Goal: Browse casually: Explore the website without a specific task or goal

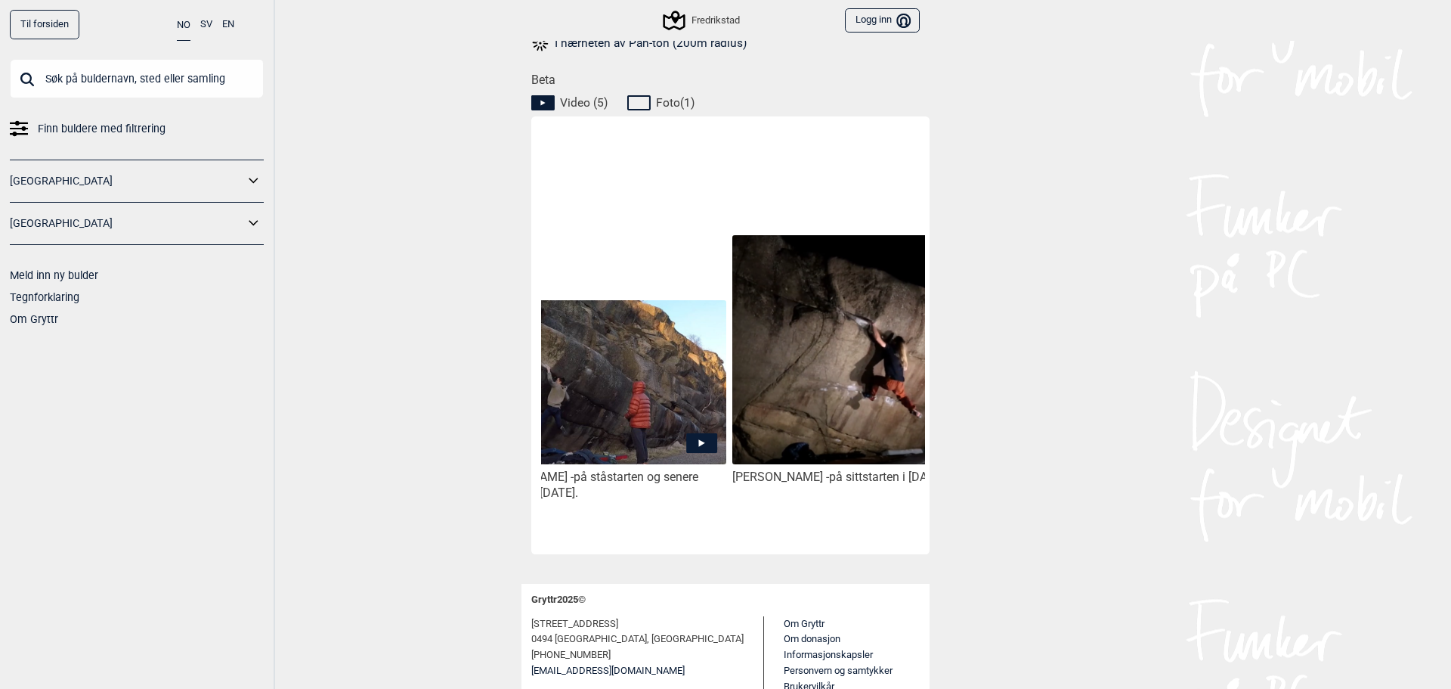
scroll to position [0, 316]
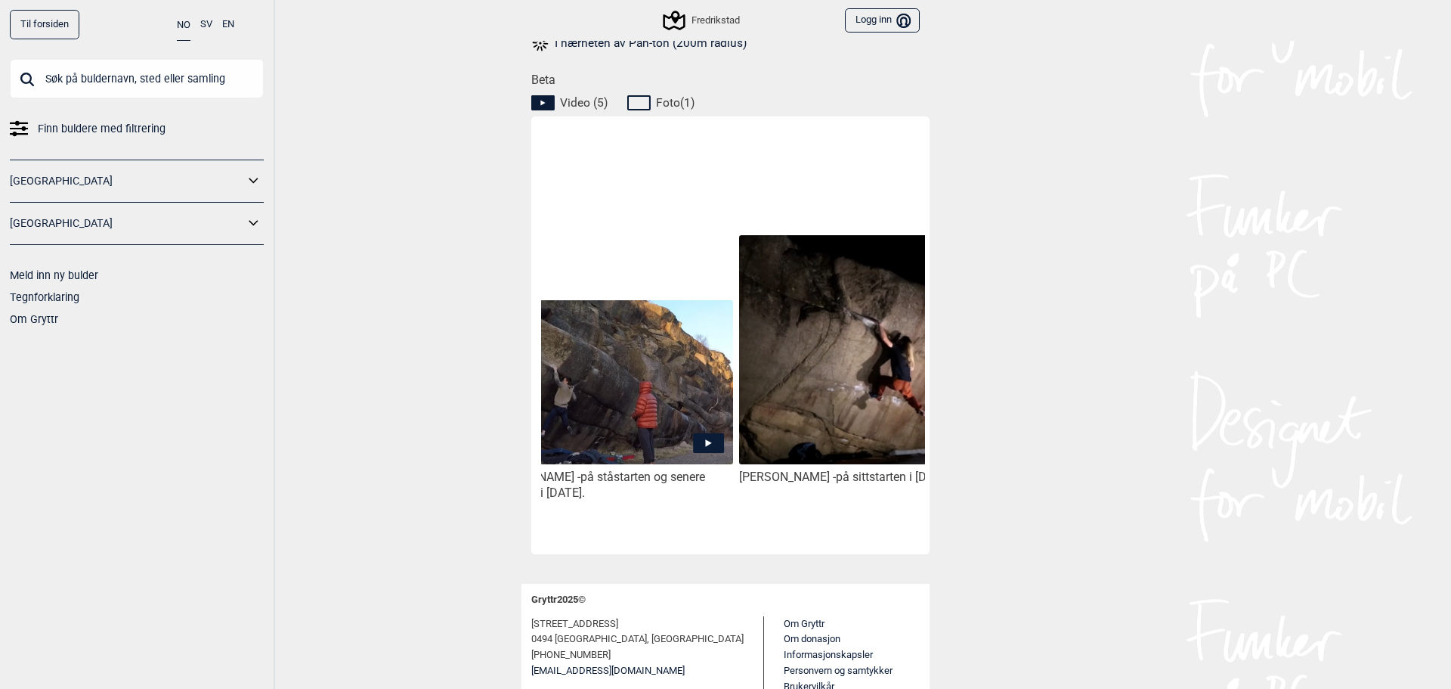
click at [695, 436] on icon at bounding box center [708, 443] width 31 height 20
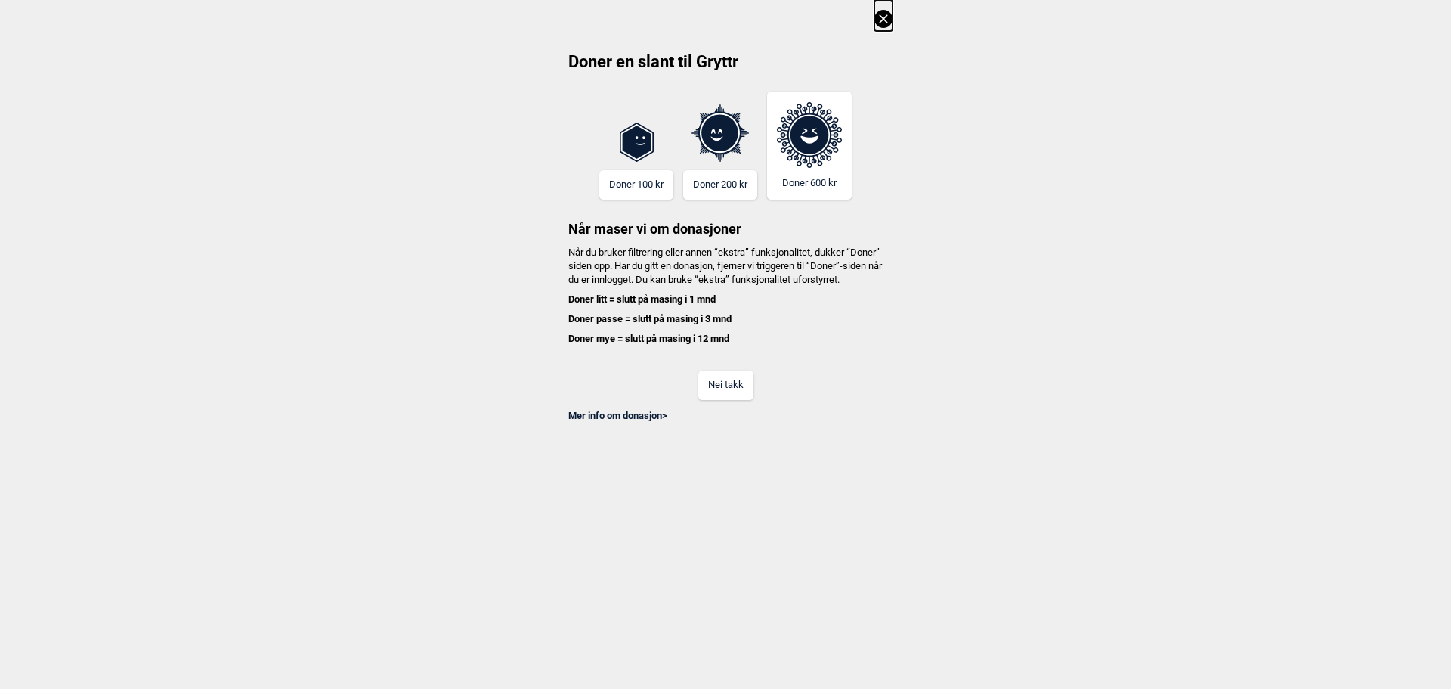
click at [748, 387] on button "Nei takk" at bounding box center [725, 384] width 55 height 29
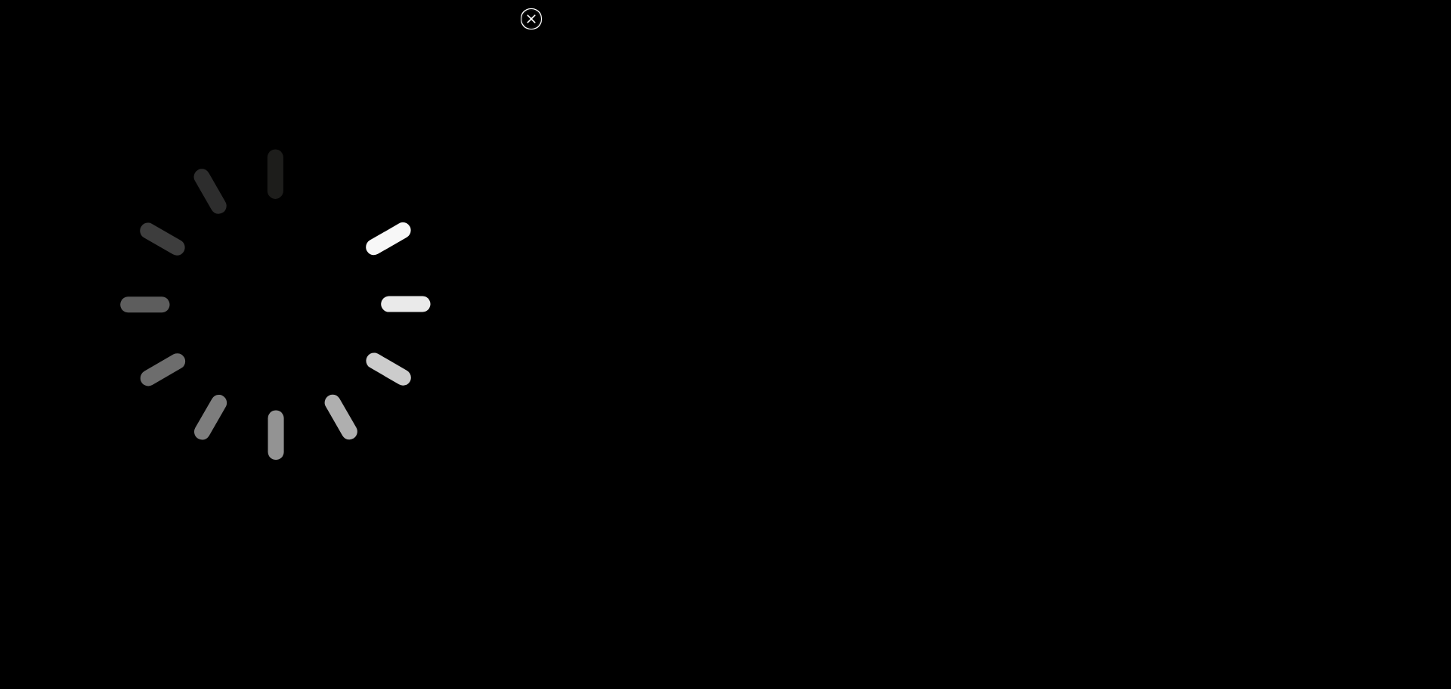
click at [530, 19] on icon at bounding box center [531, 19] width 18 height 18
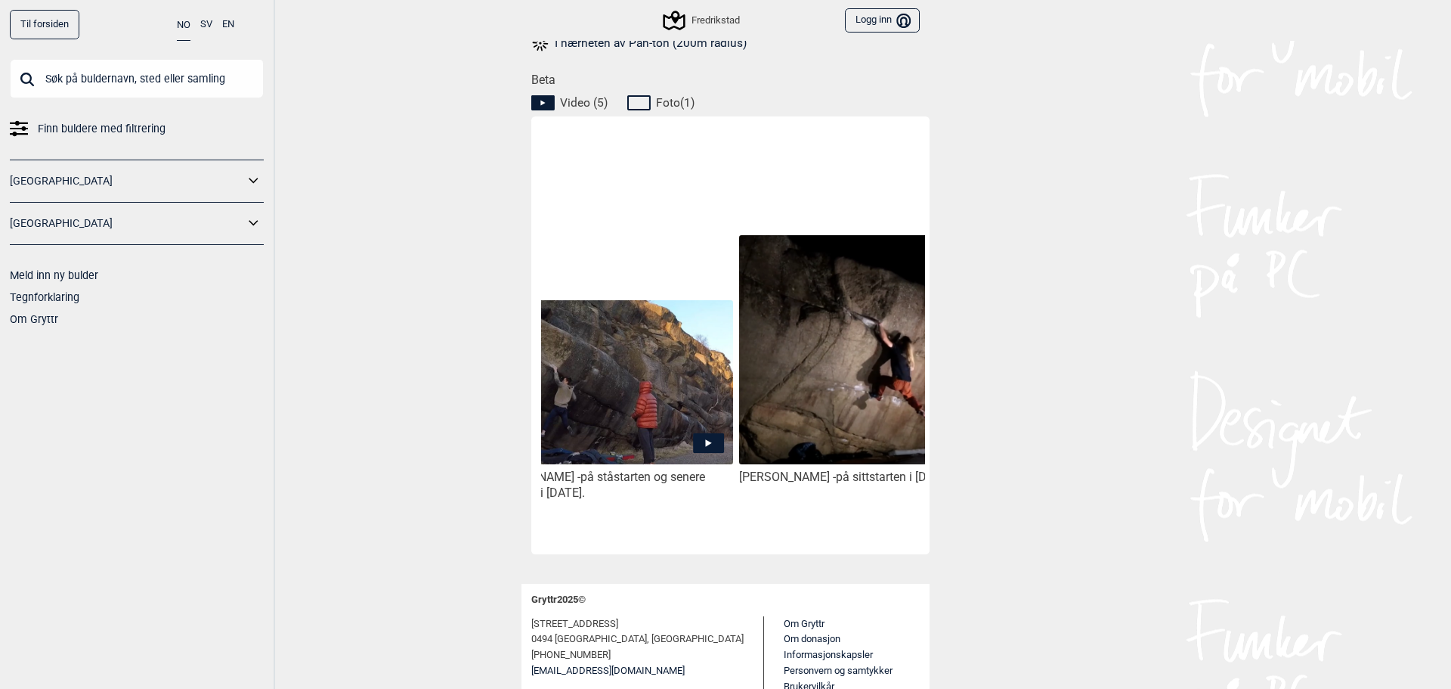
click at [693, 444] on icon at bounding box center [708, 443] width 31 height 20
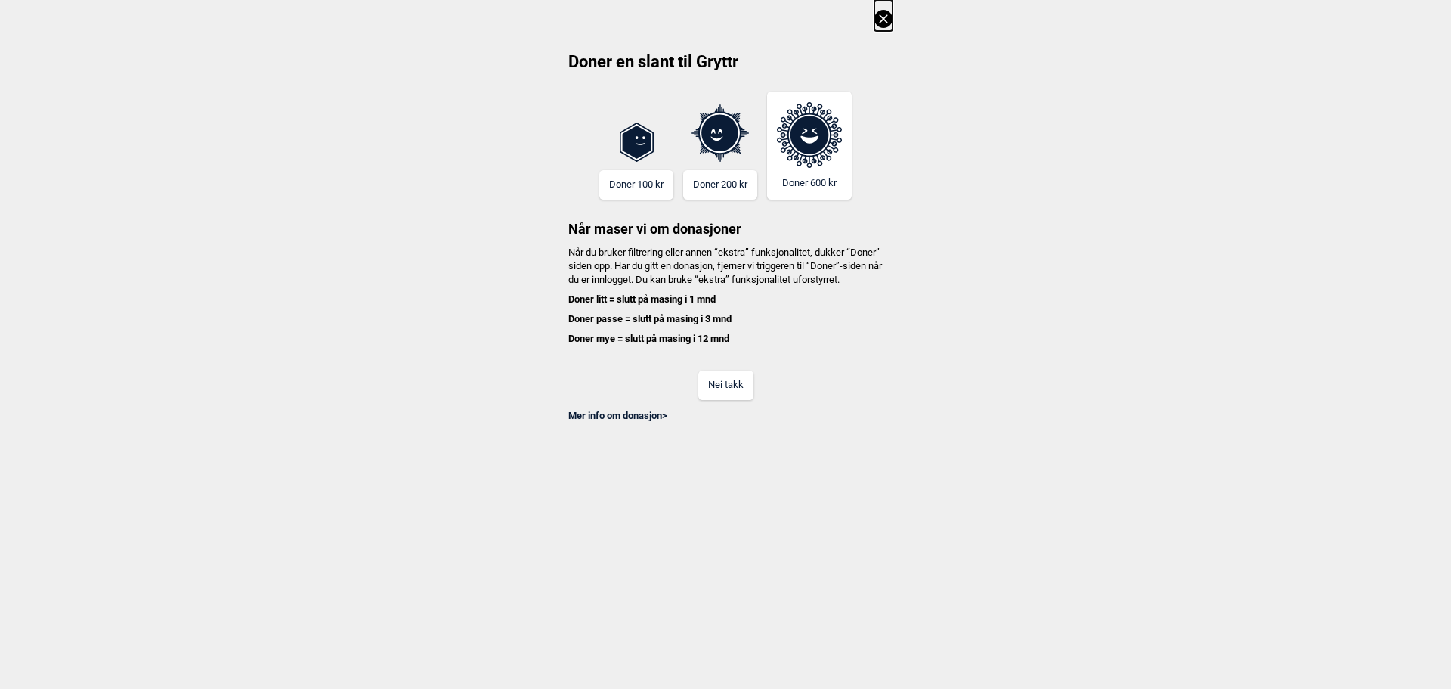
click at [741, 396] on button "Nei takk" at bounding box center [725, 384] width 55 height 29
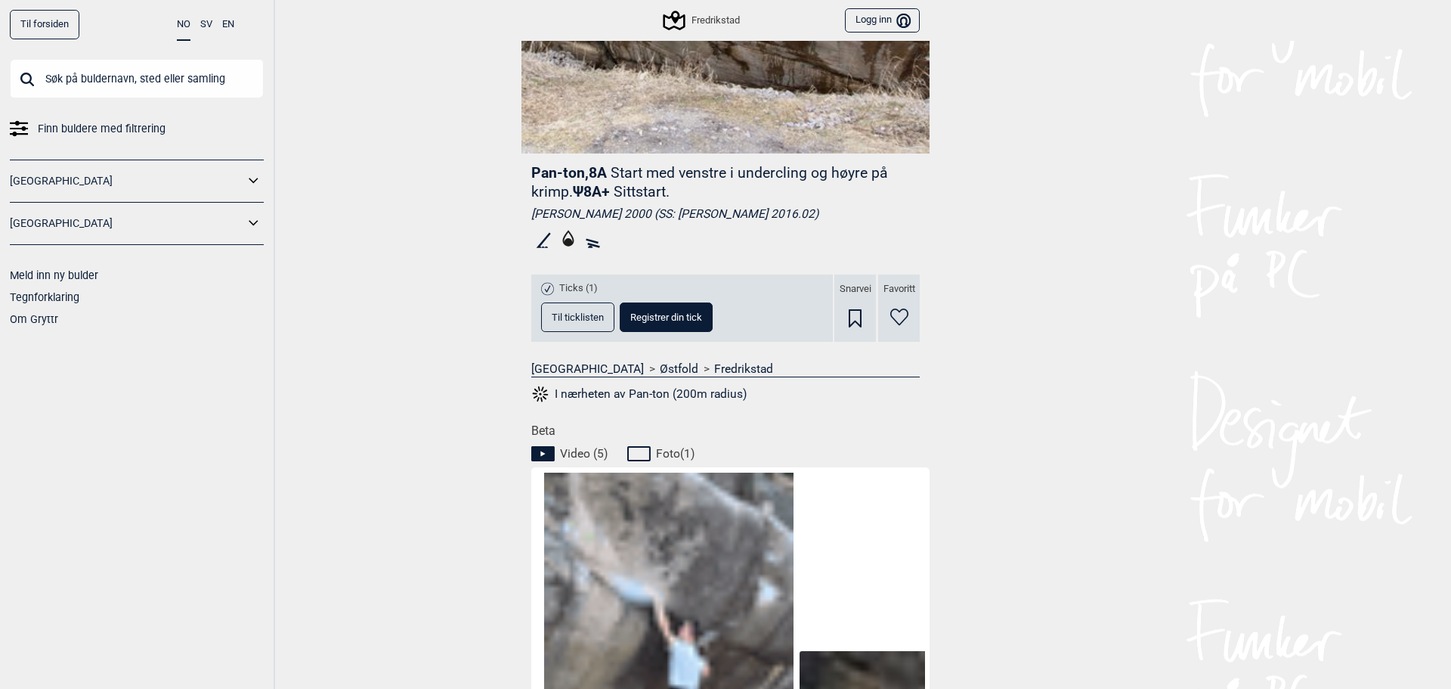
scroll to position [680, 0]
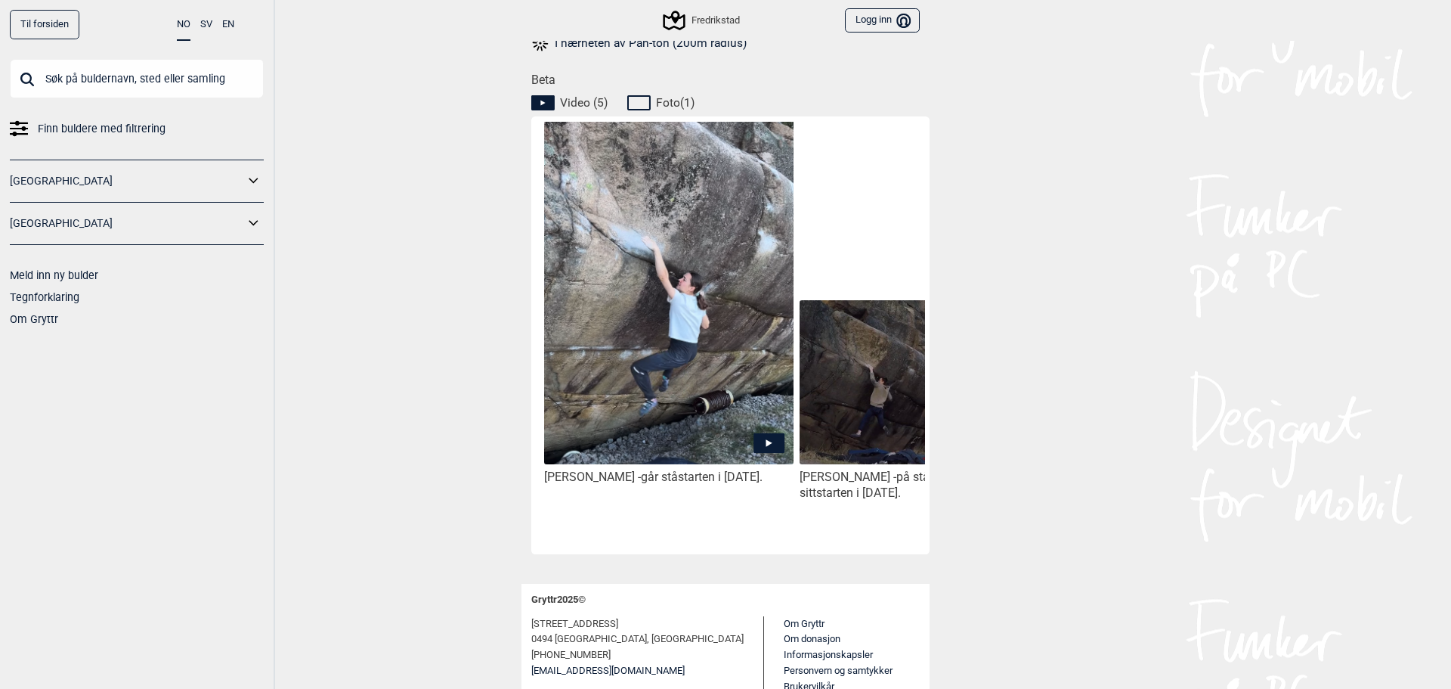
click at [755, 454] on span at bounding box center [769, 445] width 29 height 23
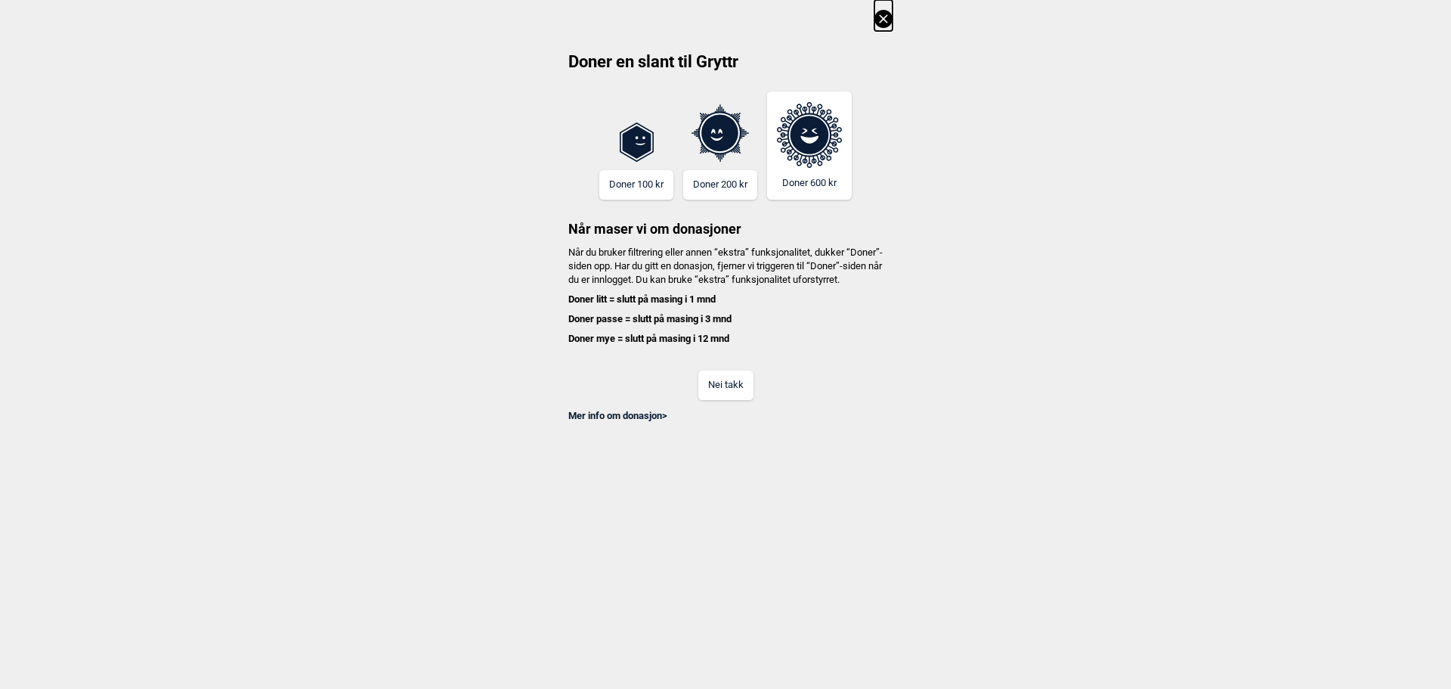
click at [723, 398] on button "Nei takk" at bounding box center [725, 384] width 55 height 29
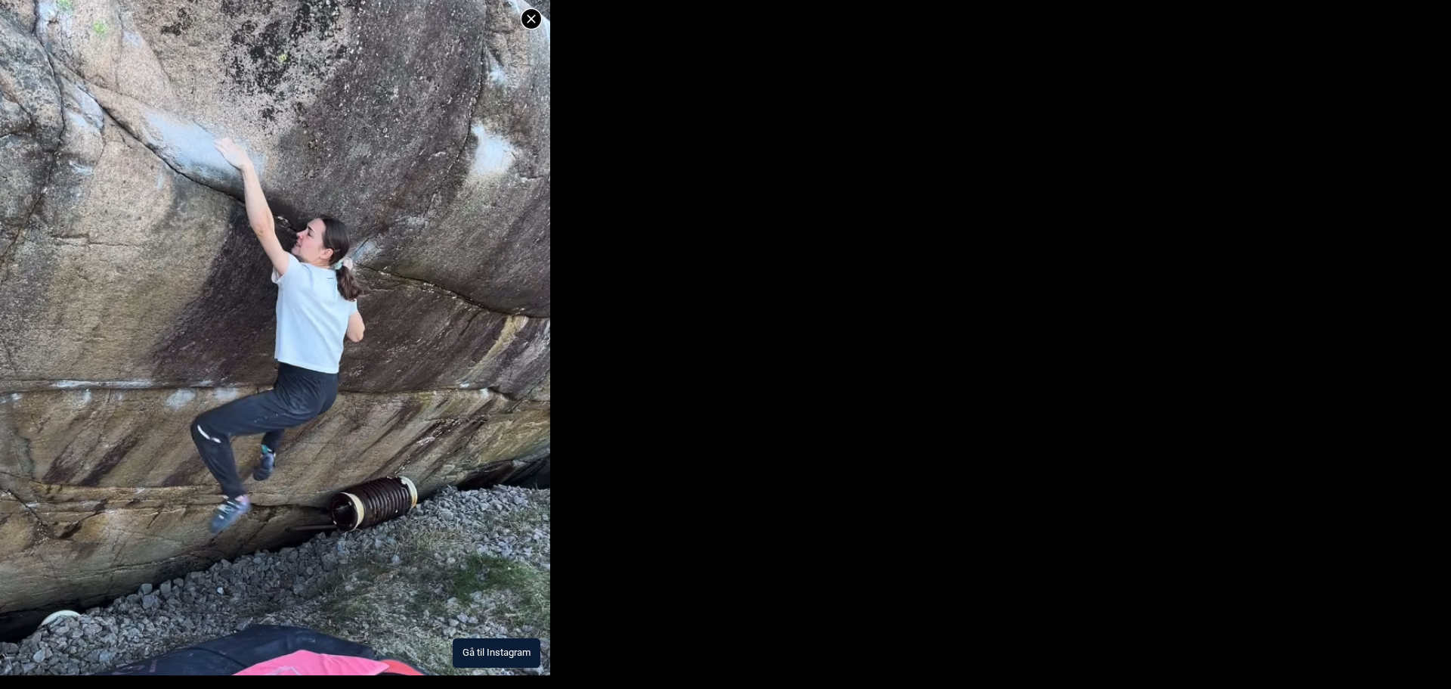
click at [377, 486] on img at bounding box center [275, 279] width 550 height 792
